Goal: Task Accomplishment & Management: Use online tool/utility

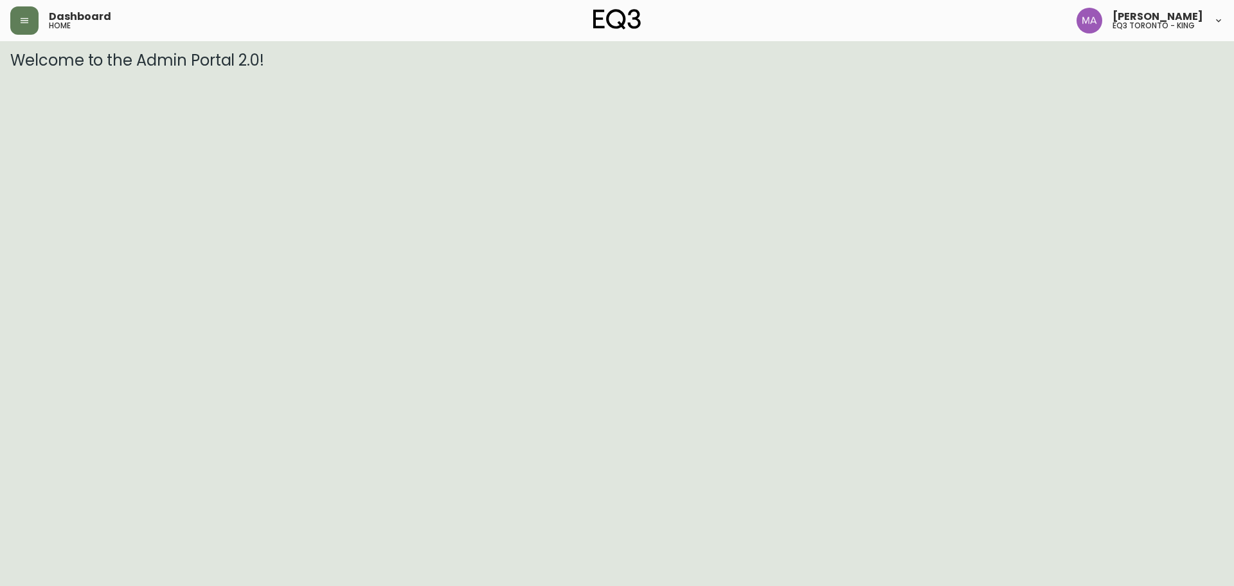
click at [41, 26] on div "Dashboard home" at bounding box center [212, 20] width 404 height 28
click at [32, 23] on button "button" at bounding box center [24, 20] width 28 height 28
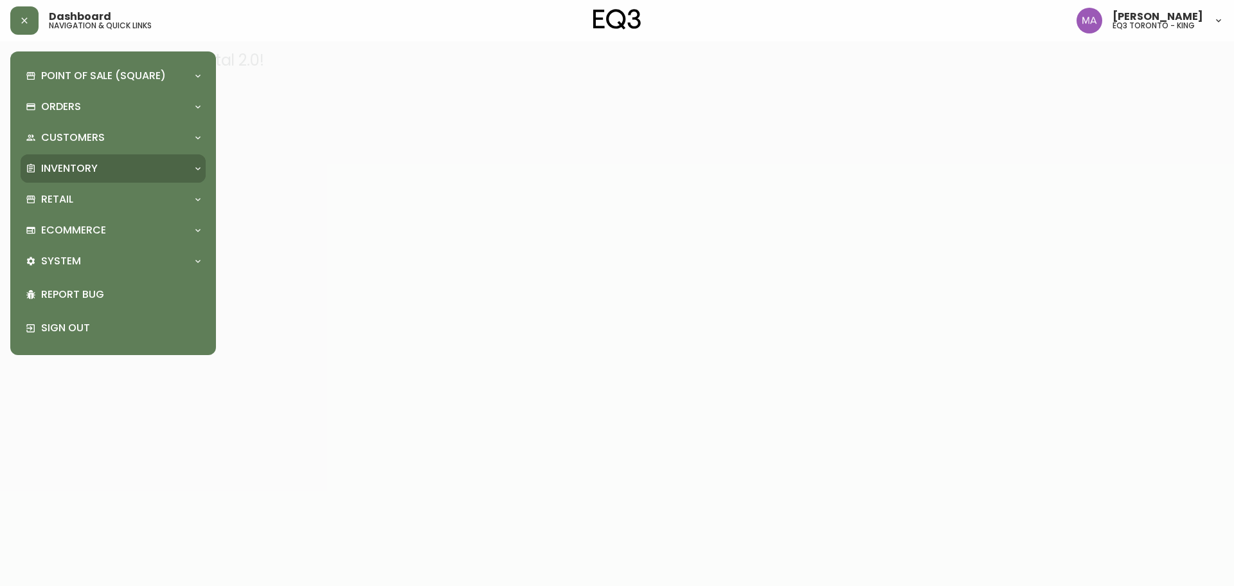
click at [57, 163] on p "Inventory" at bounding box center [69, 168] width 57 height 14
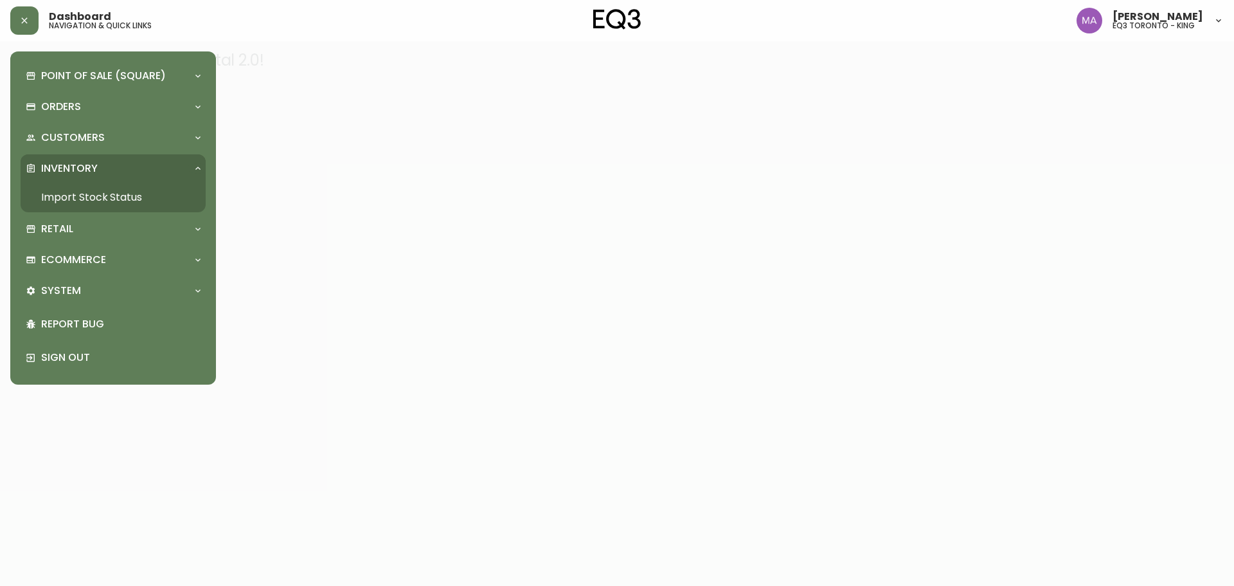
click at [80, 192] on link "Import Stock Status" at bounding box center [113, 198] width 185 height 30
